Goal: Complete application form: Complete application form

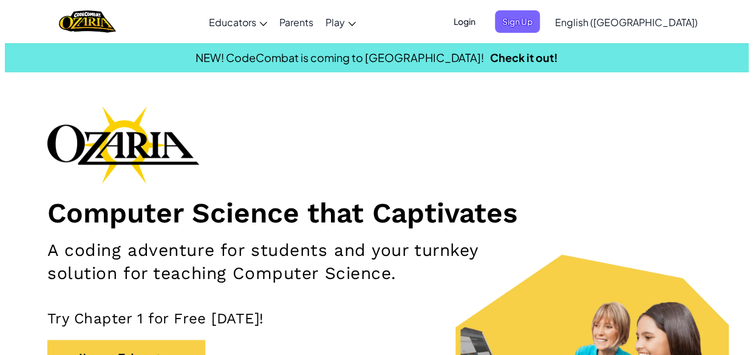
scroll to position [182, 0]
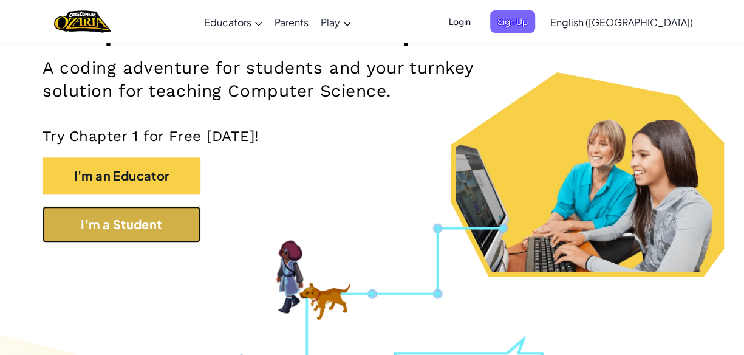
click at [146, 218] on button "I'm a Student" at bounding box center [122, 224] width 158 height 36
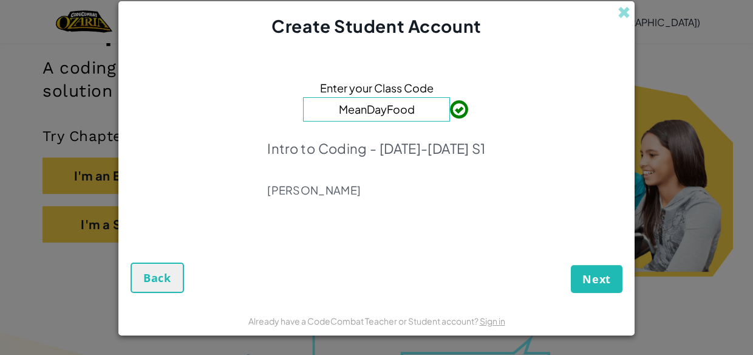
type input "MeanDayFood"
click at [585, 287] on button "Next" at bounding box center [597, 279] width 52 height 28
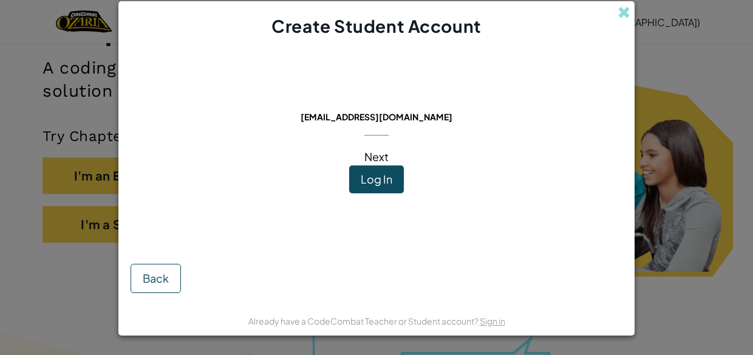
click at [386, 190] on button "Log In" at bounding box center [376, 179] width 55 height 28
